Goal: Transaction & Acquisition: Purchase product/service

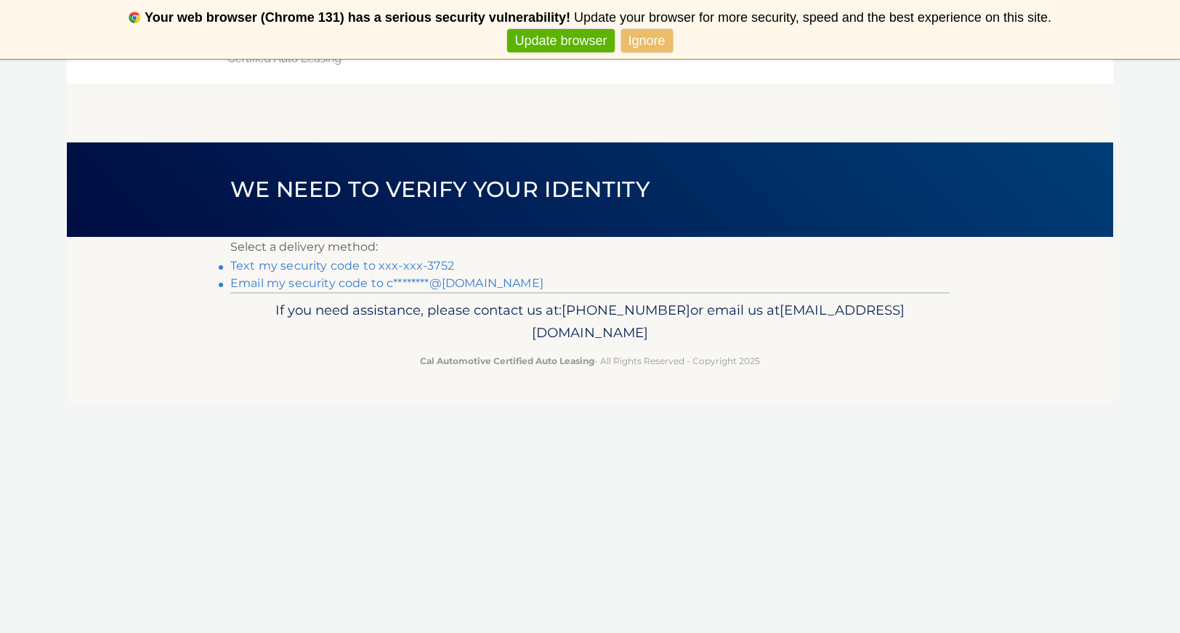
click at [448, 263] on link "Text my security code to xxx-xxx-3752" at bounding box center [342, 266] width 224 height 14
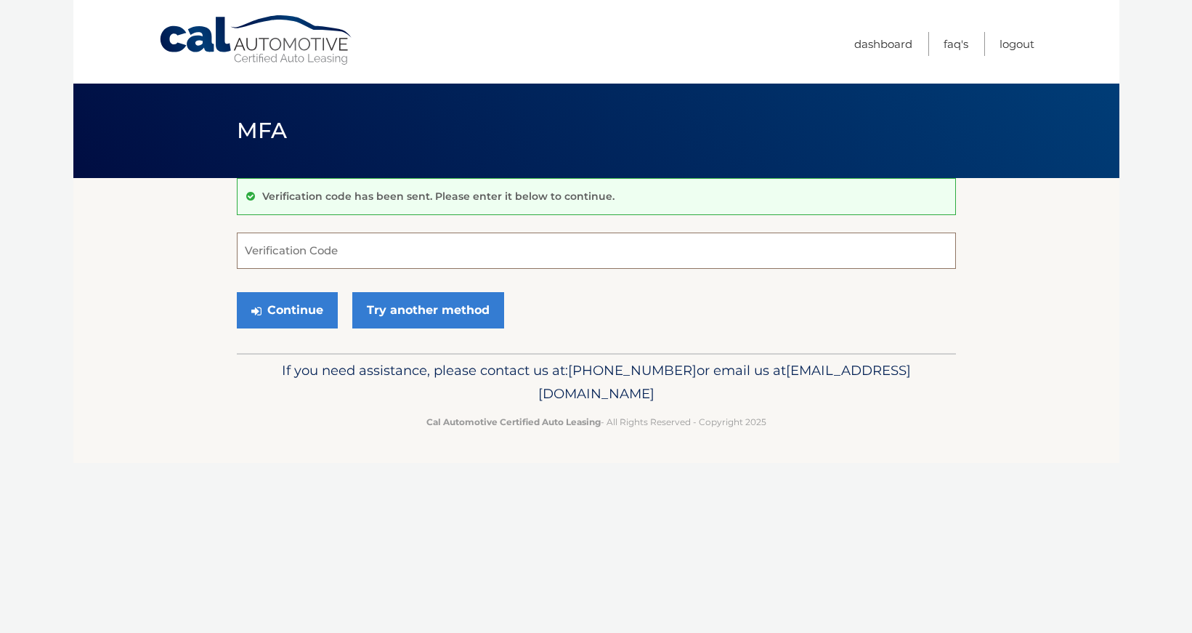
click at [448, 263] on input "Verification Code" at bounding box center [596, 251] width 719 height 36
type input "913897"
click at [313, 312] on button "Continue" at bounding box center [287, 310] width 101 height 36
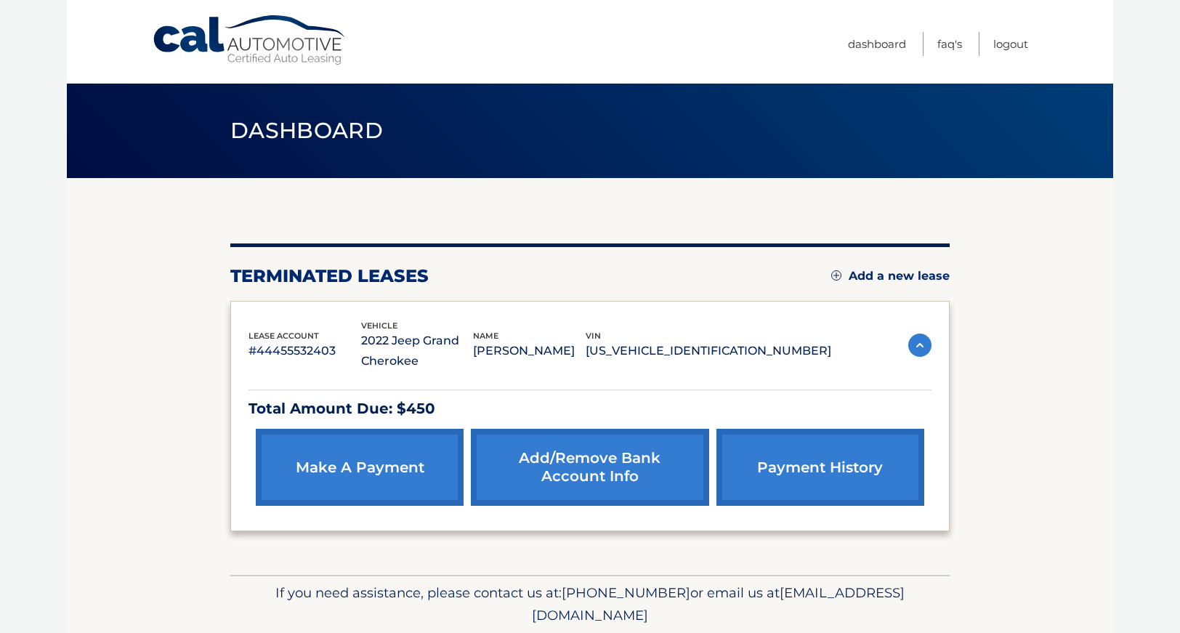
click at [363, 478] on link "make a payment" at bounding box center [360, 467] width 208 height 77
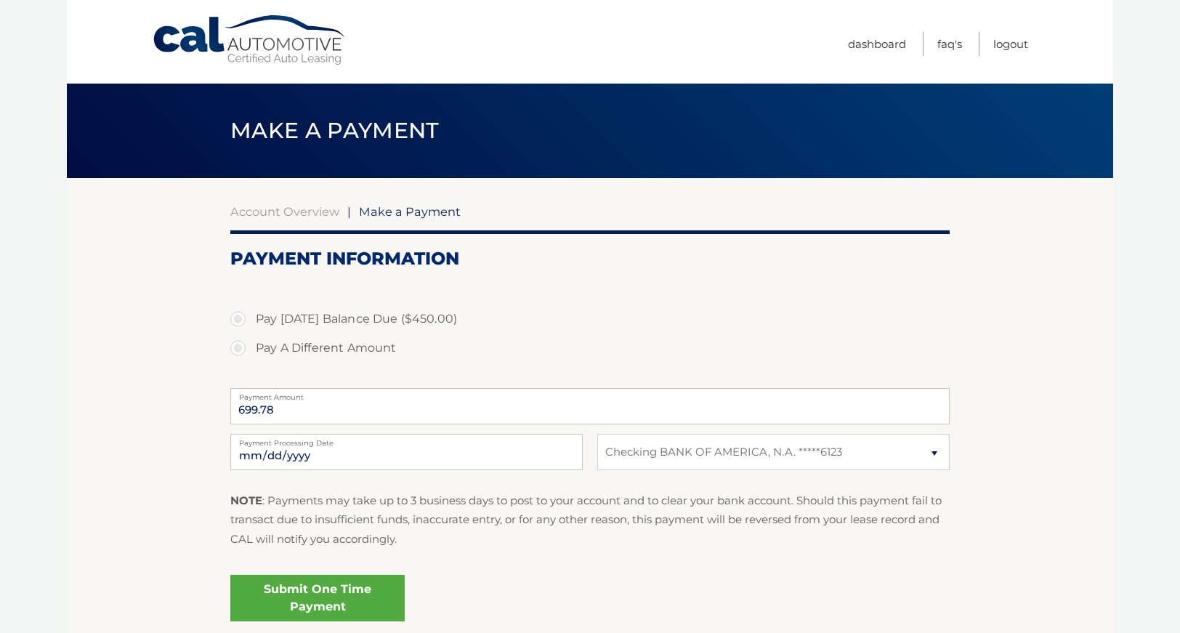
select select "MDUyMzk0NWEtYTljYS00ZTQ1LWI1ZjktZDdjYjliMGViMDI4"
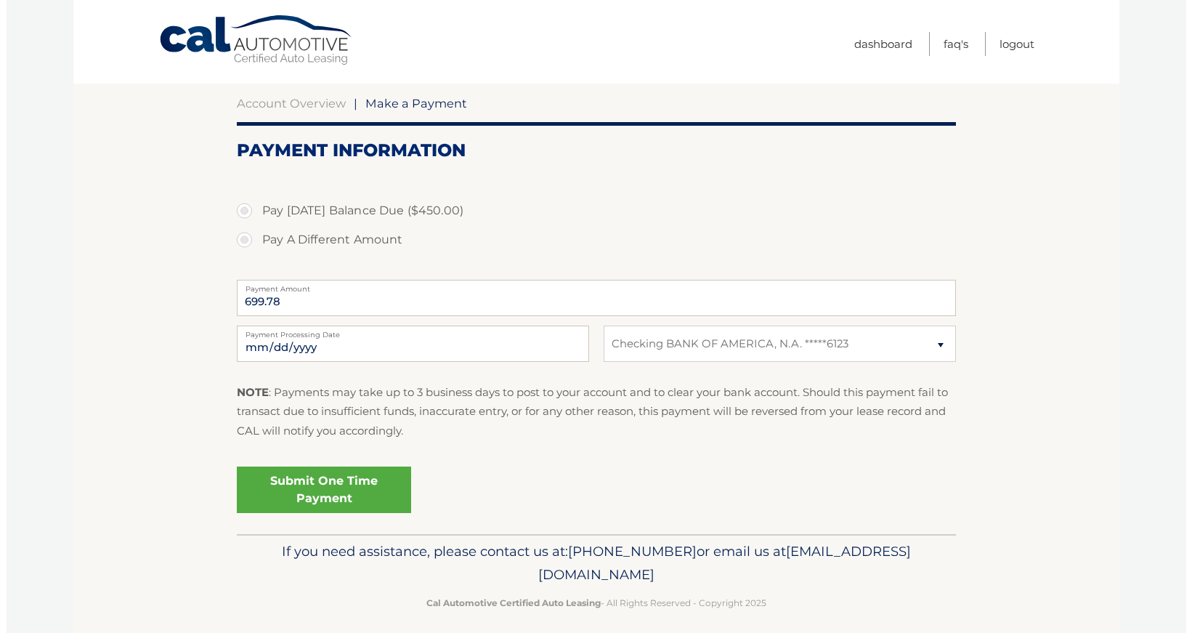
scroll to position [119, 0]
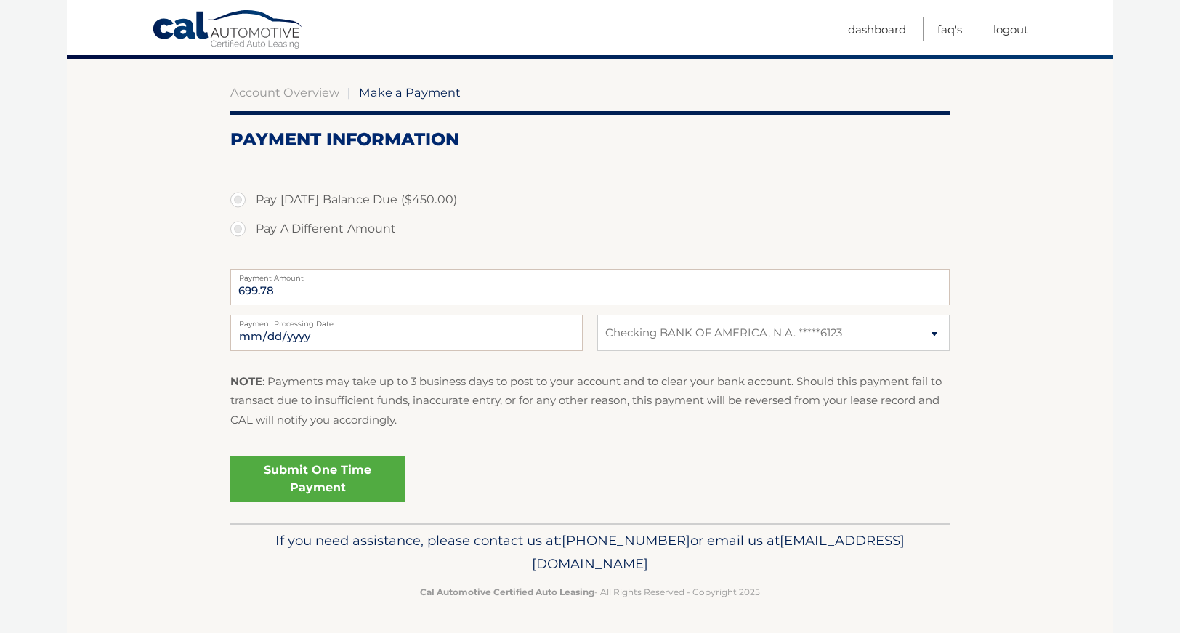
click at [236, 208] on label "Pay Today's Balance Due ($450.00)" at bounding box center [589, 199] width 719 height 29
click at [236, 208] on input "Pay Today's Balance Due ($450.00)" at bounding box center [243, 196] width 15 height 23
radio input "true"
type input "450.00"
click at [756, 340] on select "Select Bank Account Checking BANK OF AMERICA, N.A. *****6123" at bounding box center [773, 333] width 352 height 36
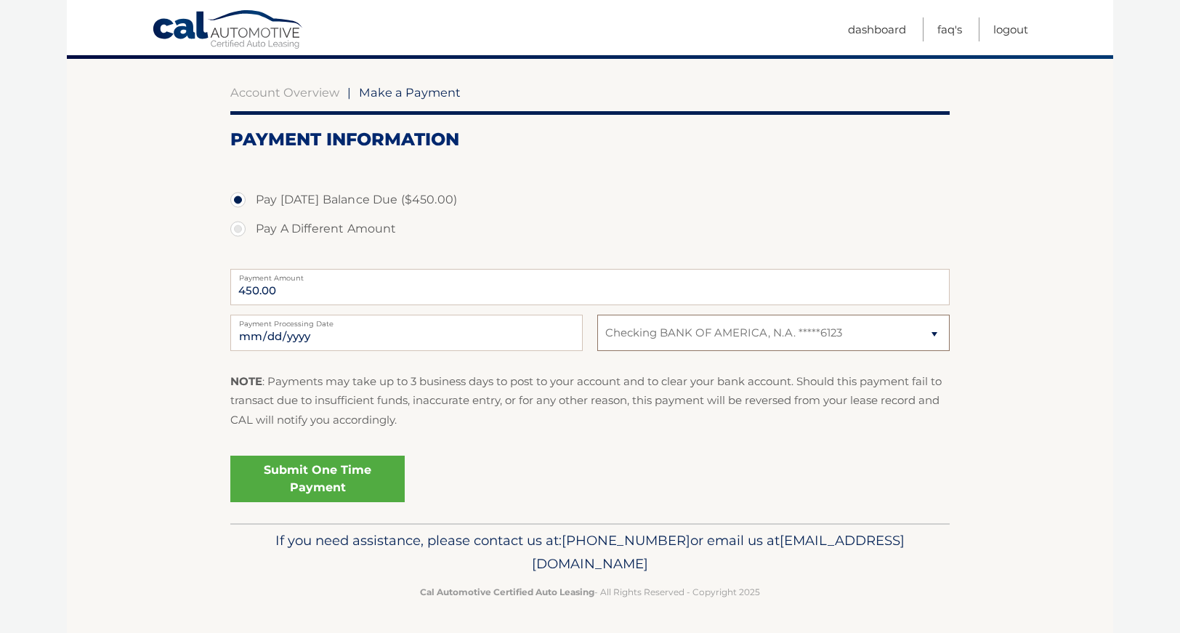
click at [756, 340] on select "Select Bank Account Checking BANK OF AMERICA, N.A. *****6123" at bounding box center [773, 333] width 352 height 36
click at [368, 482] on link "Submit One Time Payment" at bounding box center [317, 479] width 174 height 47
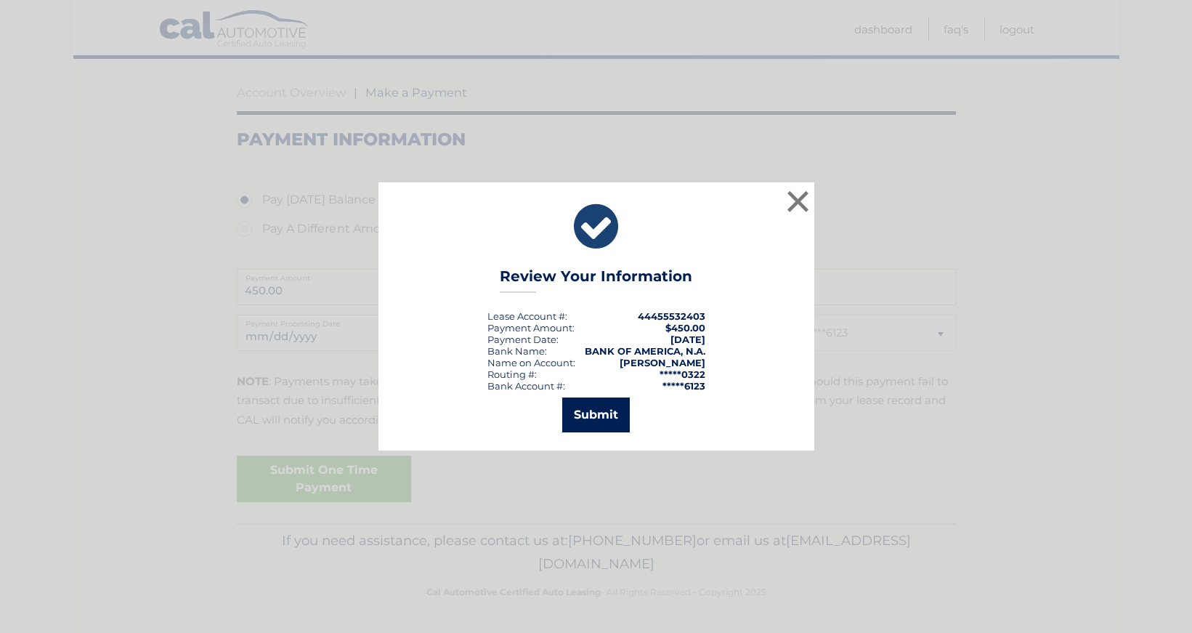
click at [594, 404] on button "Submit" at bounding box center [596, 414] width 68 height 35
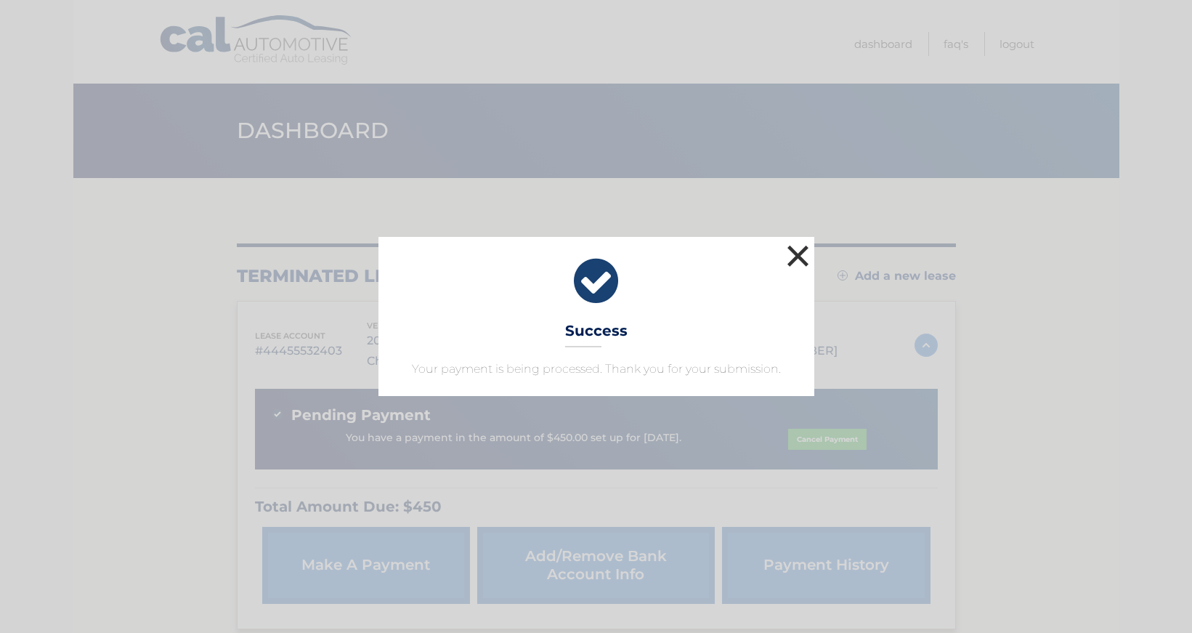
click at [797, 251] on button "×" at bounding box center [798, 255] width 29 height 29
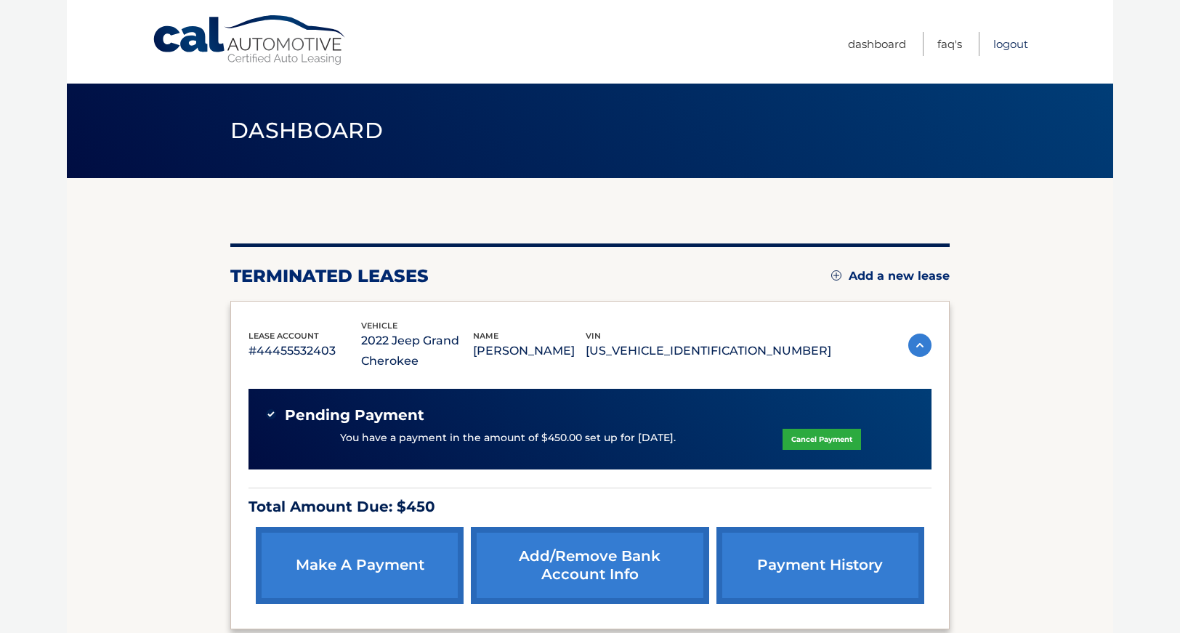
click at [1009, 49] on link "Logout" at bounding box center [1010, 44] width 35 height 24
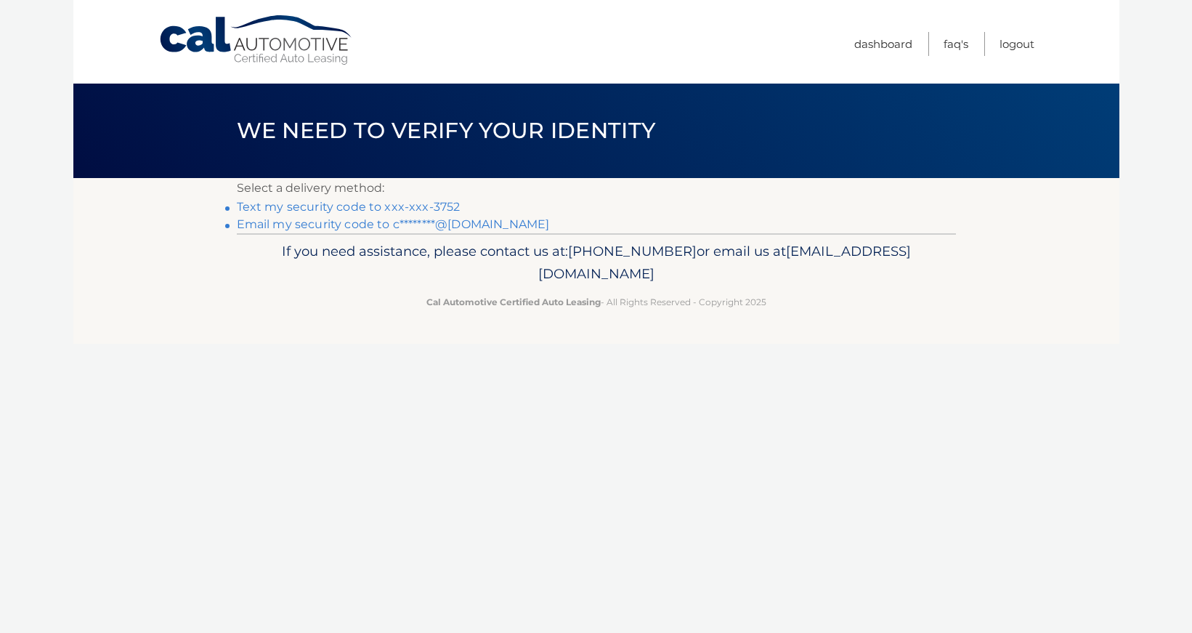
click at [425, 205] on link "Text my security code to xxx-xxx-3752" at bounding box center [349, 207] width 224 height 14
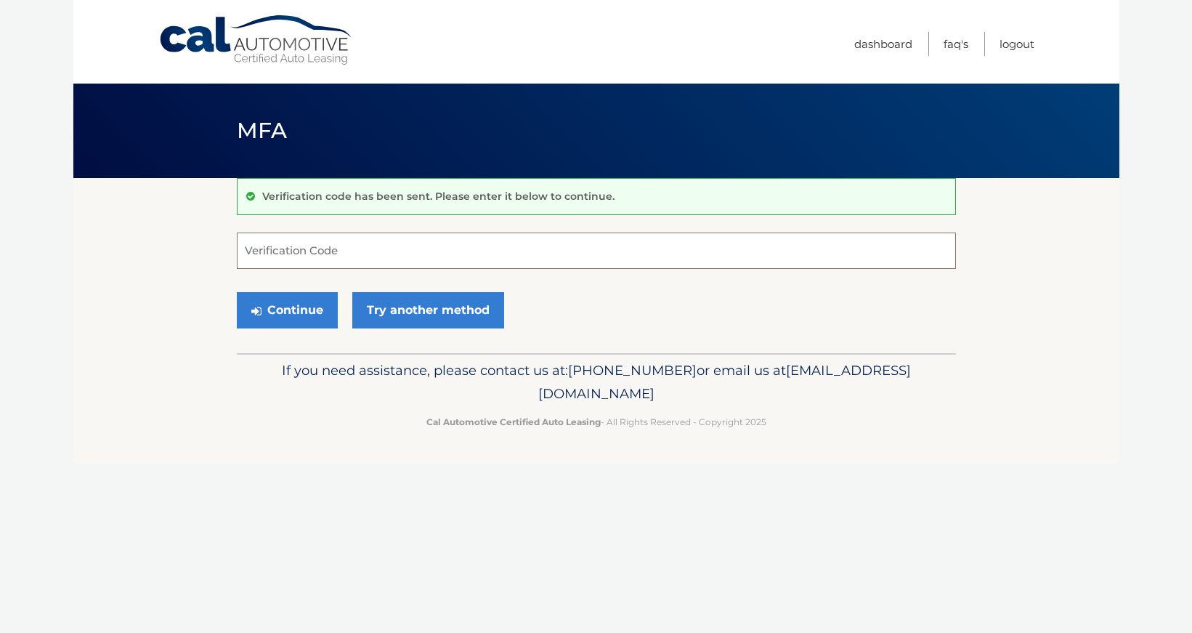
click at [422, 248] on input "Verification Code" at bounding box center [596, 251] width 719 height 36
type input "170298"
click at [426, 307] on link "Try another method" at bounding box center [428, 310] width 152 height 36
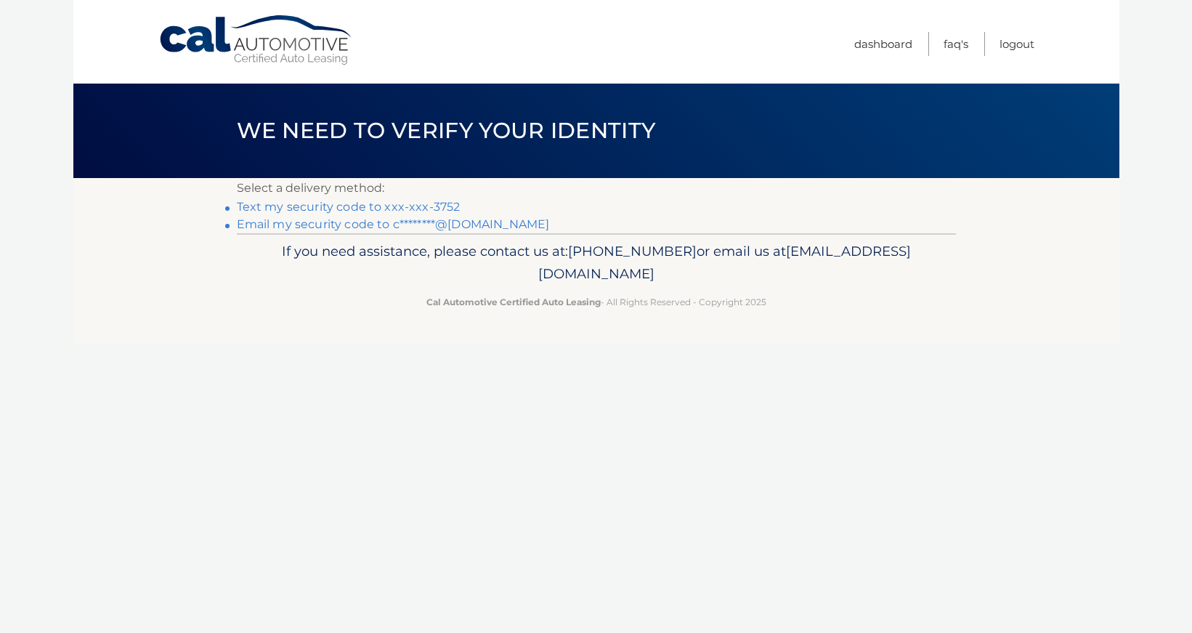
click at [398, 201] on link "Text my security code to xxx-xxx-3752" at bounding box center [349, 207] width 224 height 14
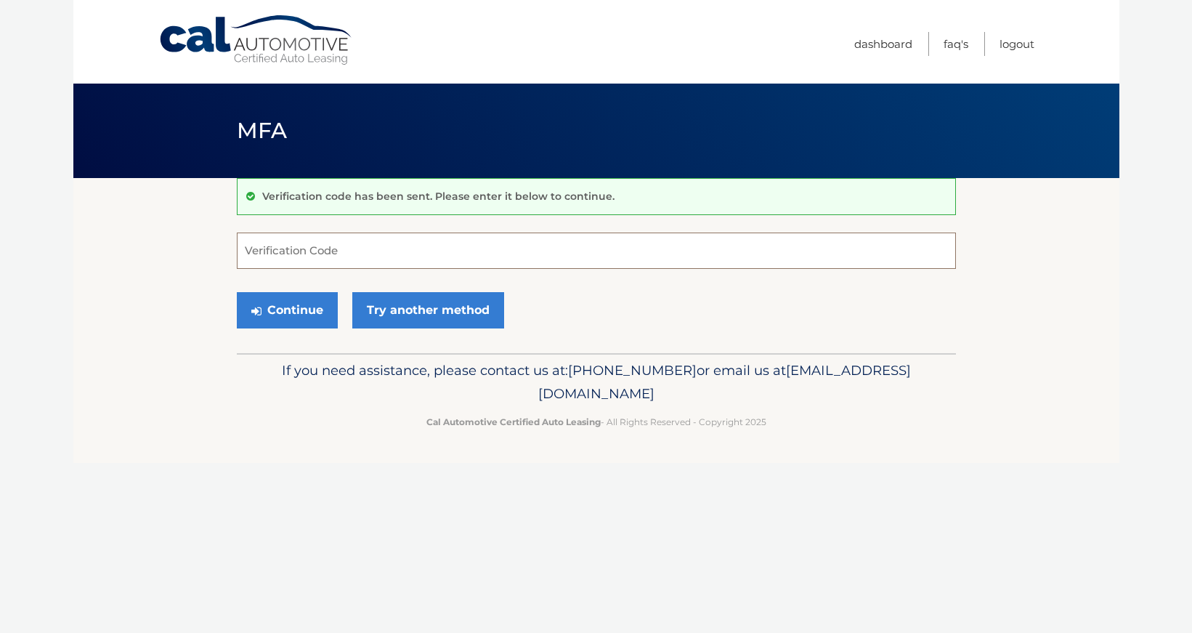
click at [398, 267] on input "Verification Code" at bounding box center [596, 251] width 719 height 36
type input "e"
type input "607759"
click at [333, 309] on button "Continue" at bounding box center [287, 310] width 101 height 36
click at [304, 312] on button "Continue" at bounding box center [287, 310] width 101 height 36
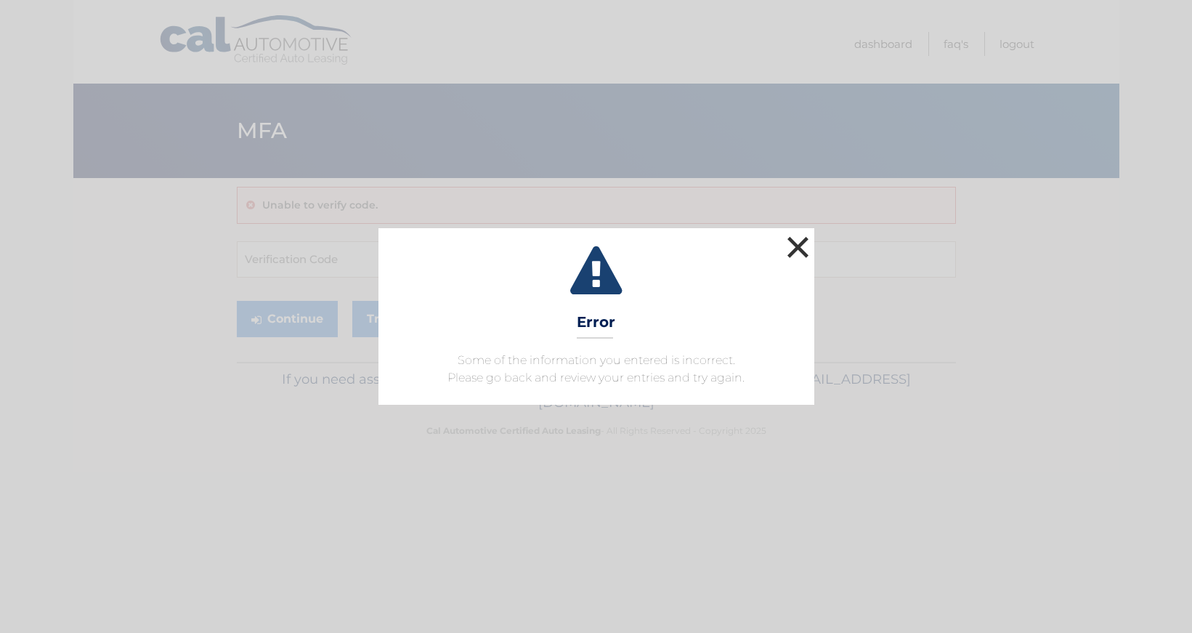
click at [795, 245] on button "×" at bounding box center [798, 247] width 29 height 29
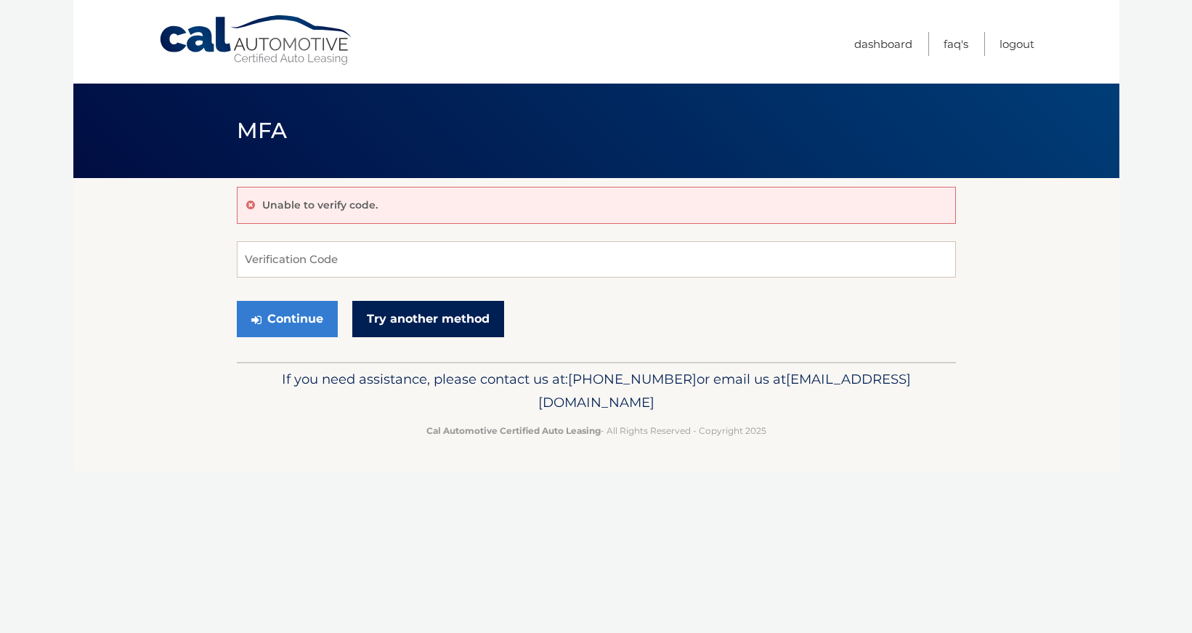
click at [409, 312] on link "Try another method" at bounding box center [428, 319] width 152 height 36
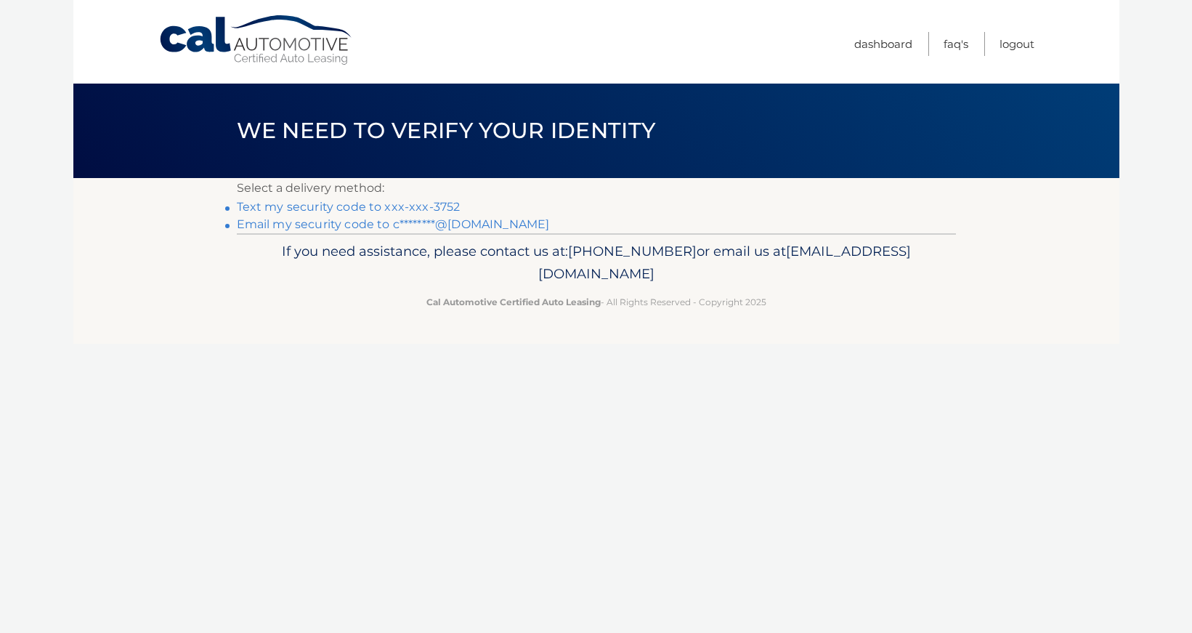
click at [394, 209] on link "Text my security code to xxx-xxx-3752" at bounding box center [349, 207] width 224 height 14
